Goal: Task Accomplishment & Management: Use online tool/utility

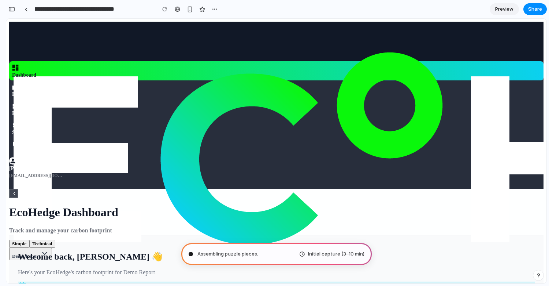
type input "**********"
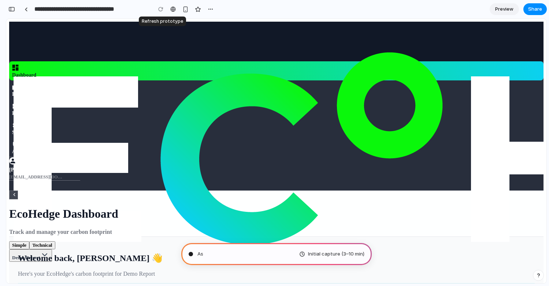
click at [158, 10] on div at bounding box center [160, 9] width 11 height 11
click at [34, 91] on span "Data Hub" at bounding box center [23, 93] width 22 height 5
click at [15, 193] on icon at bounding box center [14, 194] width 1 height 3
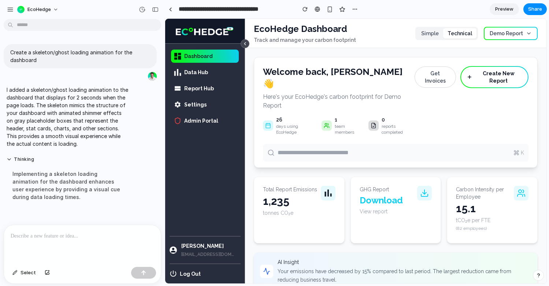
click at [197, 70] on span "Data Hub" at bounding box center [196, 72] width 24 height 7
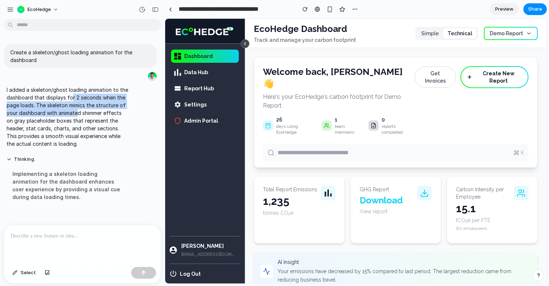
drag, startPoint x: 70, startPoint y: 99, endPoint x: 77, endPoint y: 109, distance: 11.9
click at [77, 109] on p "I added a skeleton/ghost loading animation to the dashboard that displays for 2…" at bounding box center [68, 117] width 122 height 62
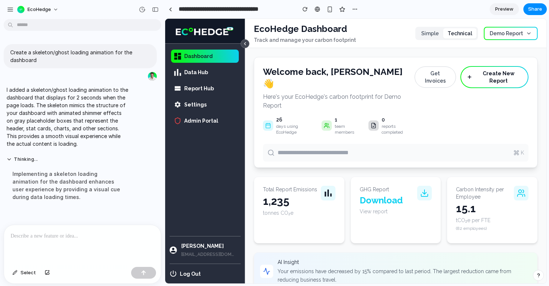
click at [501, 10] on span "Preview" at bounding box center [505, 8] width 18 height 7
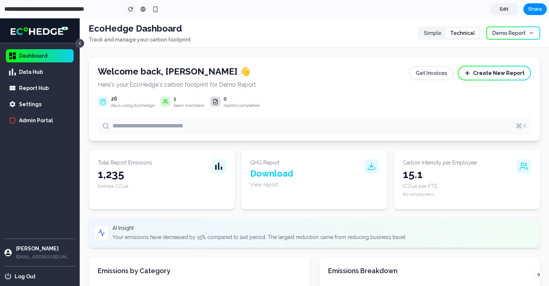
click at [128, 8] on div "button" at bounding box center [130, 9] width 5 height 5
click at [126, 6] on button "button" at bounding box center [130, 9] width 11 height 11
click at [158, 9] on div "button" at bounding box center [155, 9] width 6 height 6
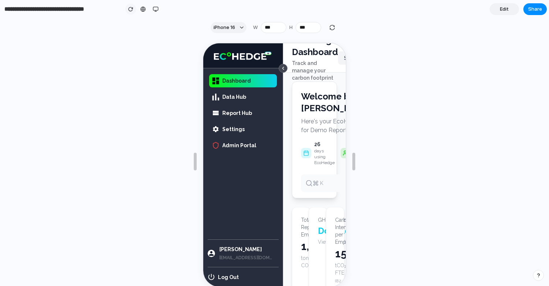
click at [131, 8] on div "button" at bounding box center [130, 9] width 5 height 5
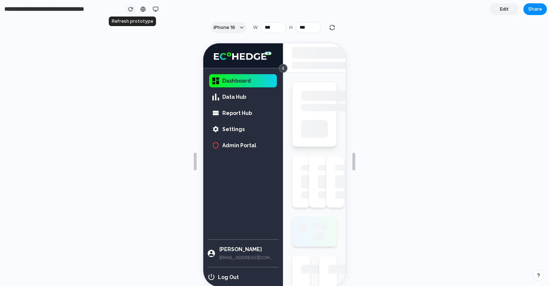
click at [131, 8] on div "button" at bounding box center [130, 9] width 5 height 5
click at [153, 10] on div "button" at bounding box center [156, 9] width 6 height 6
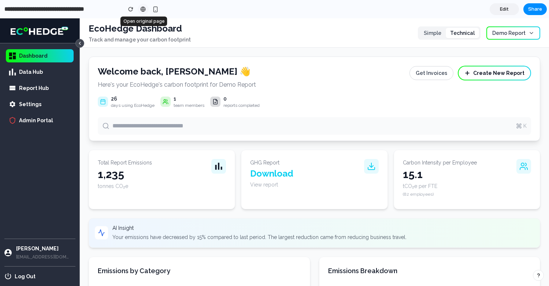
click at [145, 9] on div at bounding box center [142, 9] width 5 height 6
click at [498, 9] on link "Edit" at bounding box center [504, 9] width 29 height 12
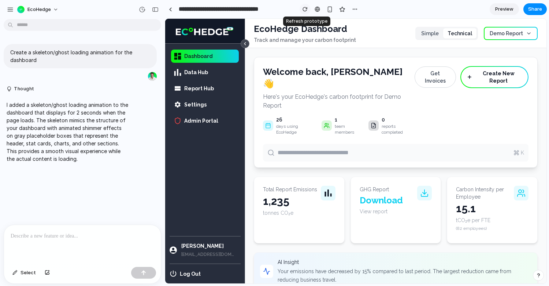
click at [308, 10] on button "button" at bounding box center [305, 9] width 11 height 11
click at [245, 44] on icon at bounding box center [244, 44] width 1 height 3
click at [304, 8] on div "button" at bounding box center [305, 9] width 5 height 5
click at [305, 11] on div "button" at bounding box center [305, 9] width 5 height 5
click at [303, 9] on div "button" at bounding box center [305, 9] width 5 height 5
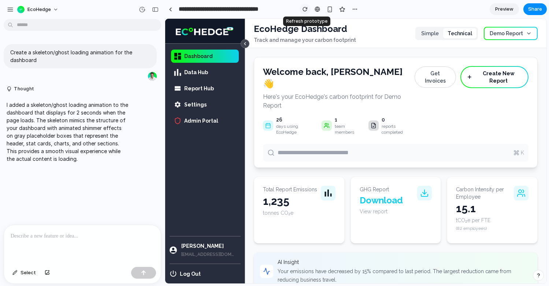
click at [303, 11] on div "button" at bounding box center [305, 9] width 5 height 5
click at [304, 12] on button "button" at bounding box center [305, 9] width 11 height 11
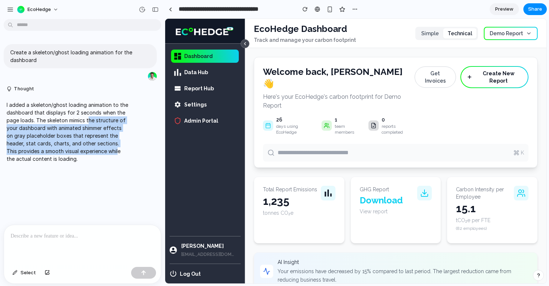
drag, startPoint x: 89, startPoint y: 120, endPoint x: 107, endPoint y: 149, distance: 34.8
click at [107, 149] on p "I added a skeleton/ghost loading animation to the dashboard that displays for 2…" at bounding box center [68, 132] width 122 height 62
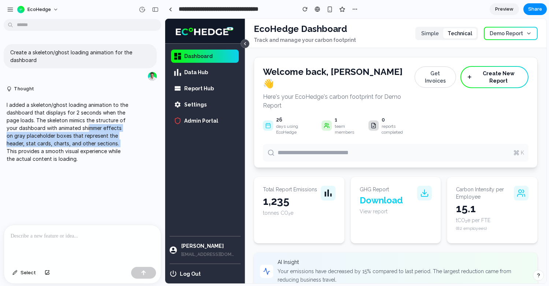
drag, startPoint x: 88, startPoint y: 128, endPoint x: 101, endPoint y: 141, distance: 18.9
click at [101, 141] on p "I added a skeleton/ghost loading animation to the dashboard that displays for 2…" at bounding box center [68, 132] width 122 height 62
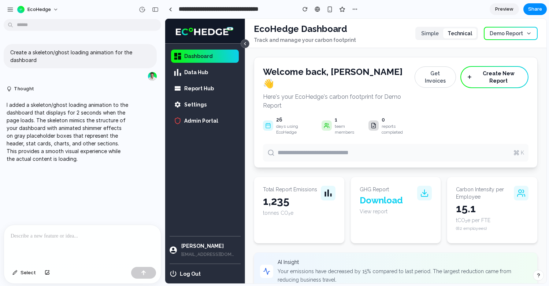
click at [102, 142] on p "I added a skeleton/ghost loading animation to the dashboard that displays for 2…" at bounding box center [68, 132] width 122 height 62
click at [76, 245] on div at bounding box center [82, 244] width 157 height 39
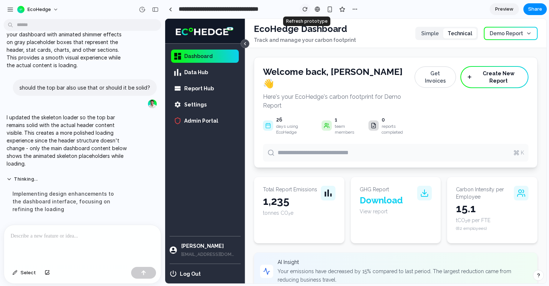
click at [306, 11] on div "button" at bounding box center [305, 9] width 5 height 5
click at [309, 7] on button "button" at bounding box center [305, 9] width 11 height 11
click at [507, 11] on span "Preview" at bounding box center [505, 8] width 18 height 7
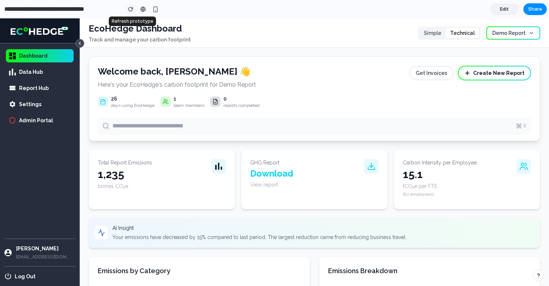
click at [132, 7] on div "button" at bounding box center [130, 9] width 5 height 5
click at [533, 14] on button "Share" at bounding box center [535, 9] width 23 height 12
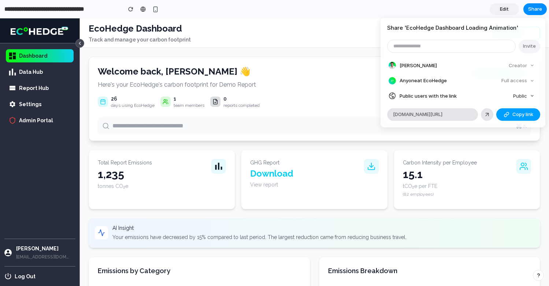
click at [509, 114] on div "button" at bounding box center [507, 114] width 6 height 6
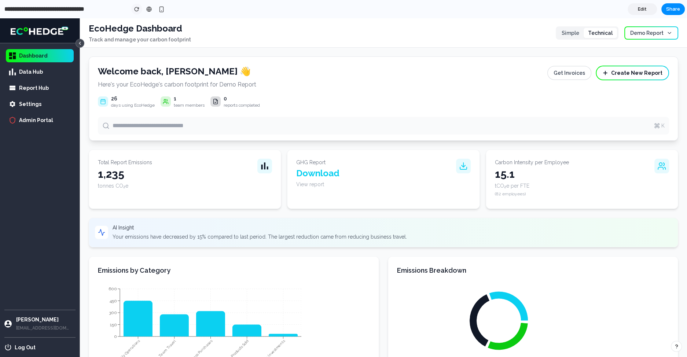
click at [137, 8] on div "button" at bounding box center [136, 9] width 5 height 5
click at [138, 8] on div at bounding box center [136, 9] width 11 height 11
click at [134, 8] on div at bounding box center [136, 9] width 11 height 11
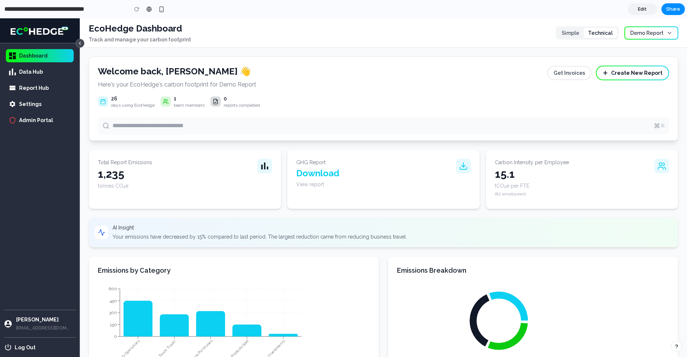
click at [40, 71] on span "Data Hub" at bounding box center [31, 71] width 24 height 7
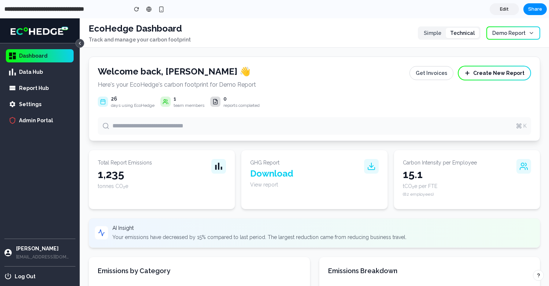
click at [510, 7] on link "Edit" at bounding box center [504, 9] width 29 height 12
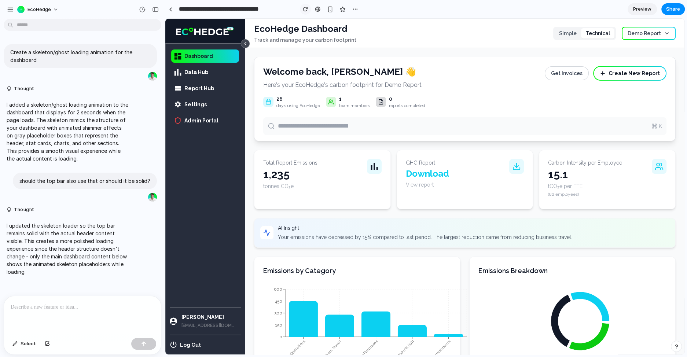
click at [307, 8] on div "button" at bounding box center [305, 9] width 5 height 5
click at [97, 285] on p at bounding box center [83, 307] width 144 height 9
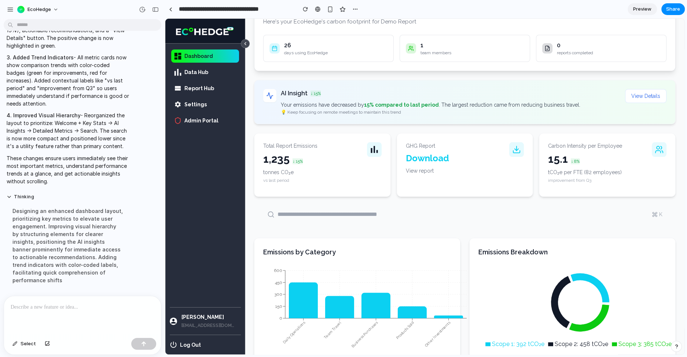
scroll to position [66, 0]
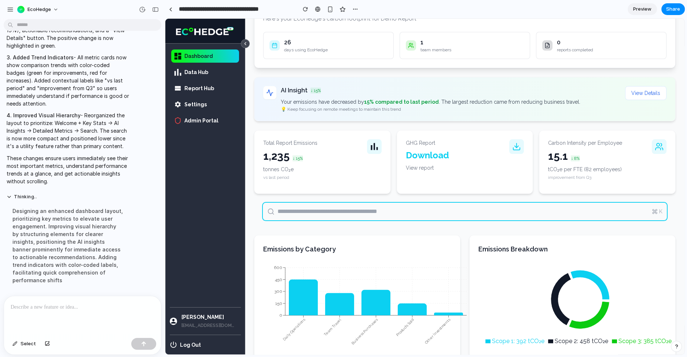
click at [305, 214] on input "text" at bounding box center [465, 212] width 404 height 18
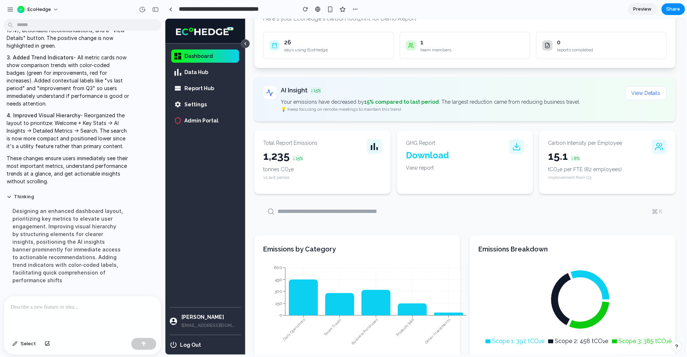
click at [312, 220] on div "K" at bounding box center [465, 214] width 422 height 23
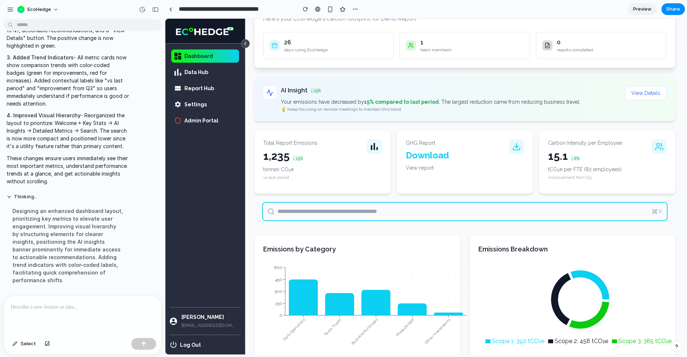
click at [310, 210] on input "text" at bounding box center [465, 212] width 404 height 18
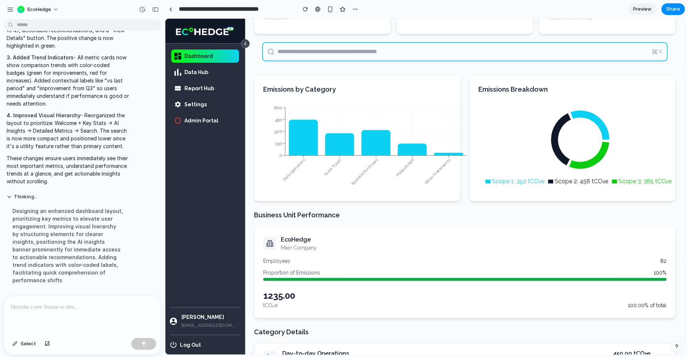
scroll to position [0, 0]
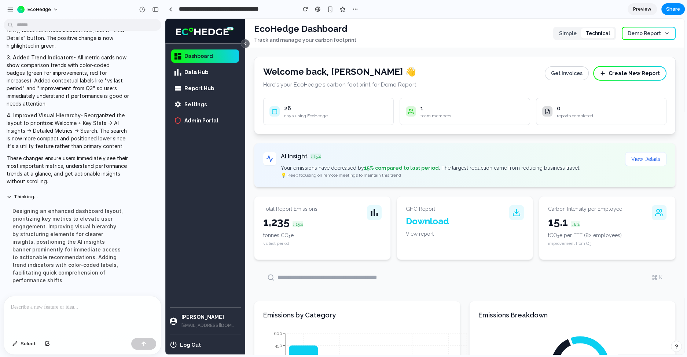
click at [244, 44] on icon at bounding box center [245, 43] width 5 height 5
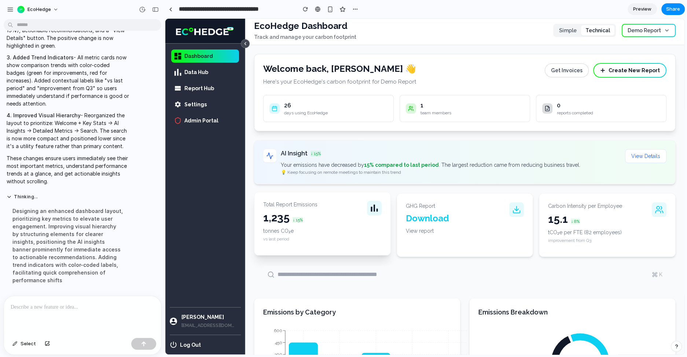
scroll to position [3, 0]
click at [549, 153] on button "View Details" at bounding box center [645, 157] width 41 height 14
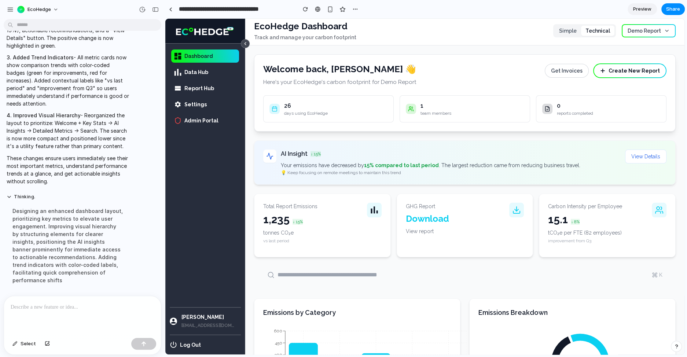
click at [549, 153] on button "View Details" at bounding box center [645, 157] width 41 height 14
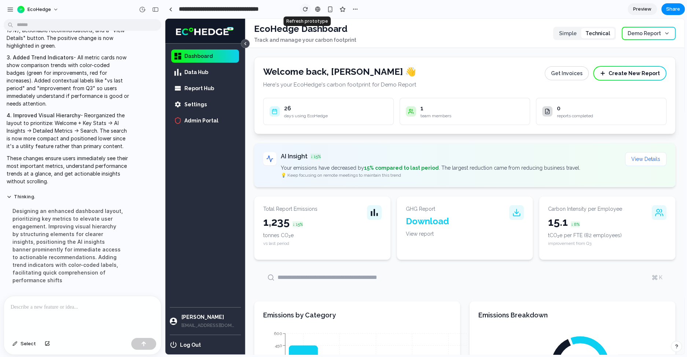
click at [304, 9] on div "button" at bounding box center [305, 9] width 5 height 5
click at [244, 44] on icon at bounding box center [244, 44] width 1 height 3
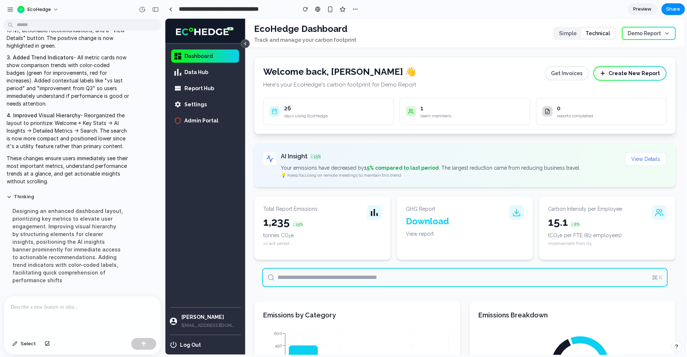
click at [549, 277] on input "text" at bounding box center [465, 278] width 404 height 18
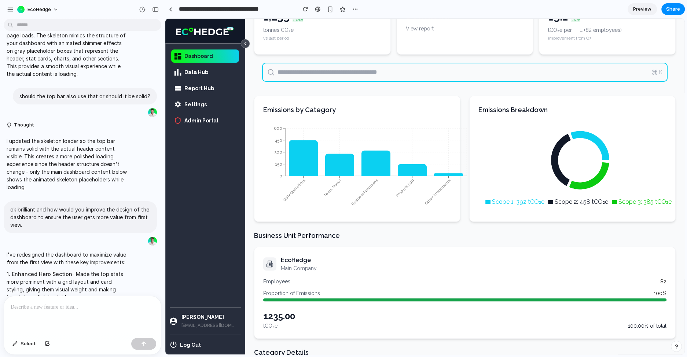
scroll to position [179, 0]
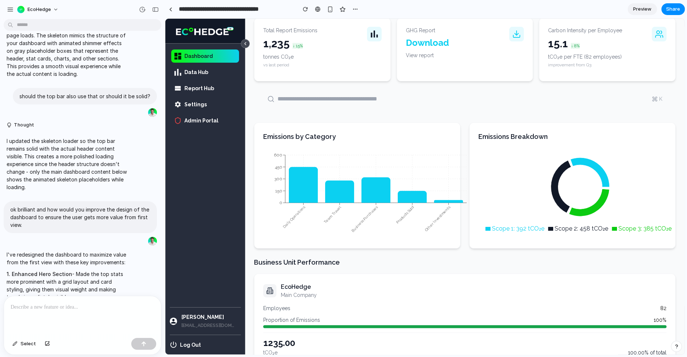
click at [212, 76] on div "Data Hub" at bounding box center [205, 72] width 68 height 13
click at [208, 73] on span "Data Hub" at bounding box center [210, 72] width 52 height 7
click at [245, 46] on button at bounding box center [245, 43] width 9 height 9
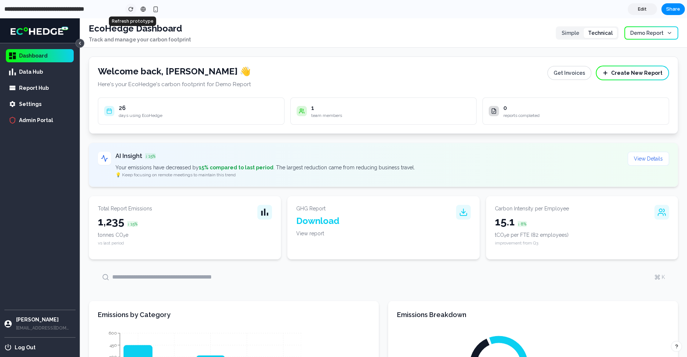
click at [129, 8] on div "button" at bounding box center [130, 9] width 5 height 5
